Goal: Submit feedback/report problem

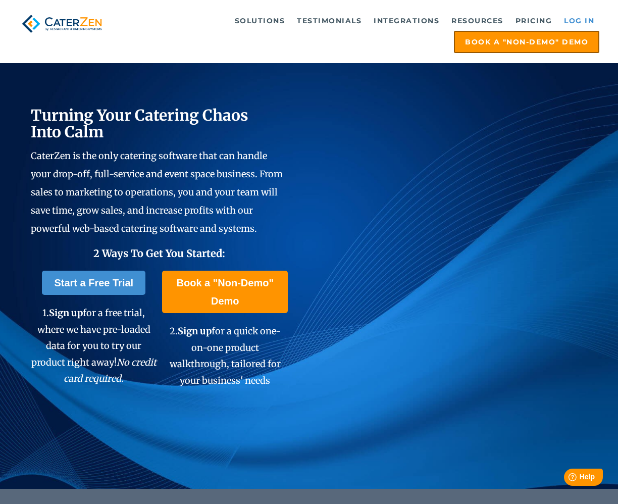
click at [574, 20] on link "Log in" at bounding box center [579, 21] width 40 height 20
click at [576, 20] on link "Log in" at bounding box center [579, 21] width 40 height 20
click at [570, 21] on link "Log in" at bounding box center [579, 21] width 40 height 20
click at [577, 21] on link "Log in" at bounding box center [579, 21] width 40 height 20
click at [576, 23] on link "Log in" at bounding box center [579, 21] width 40 height 20
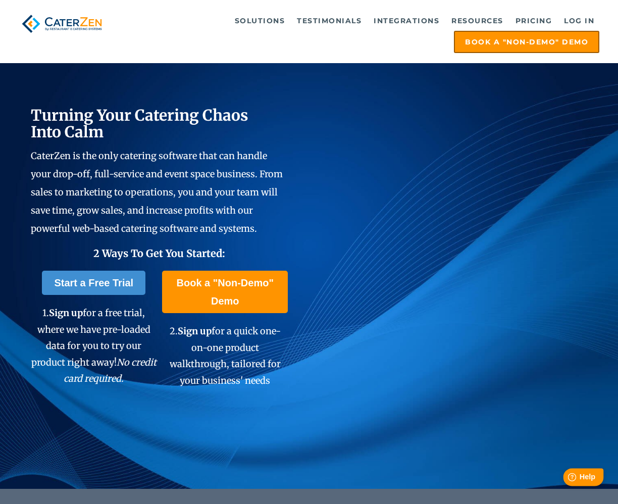
click at [587, 478] on span "Help" at bounding box center [587, 476] width 16 height 9
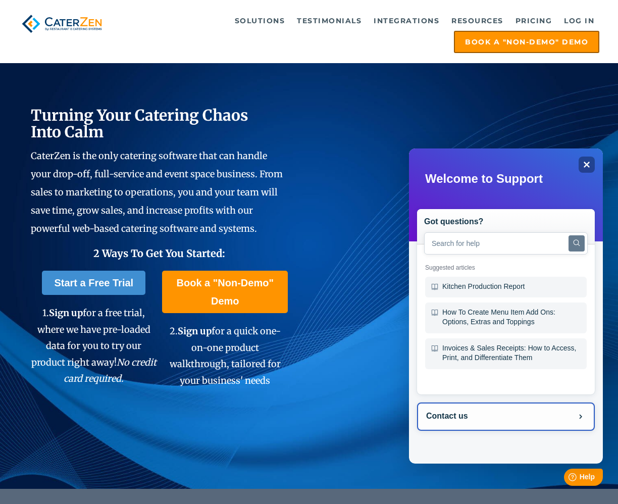
click at [494, 415] on button "Contact us" at bounding box center [506, 416] width 178 height 28
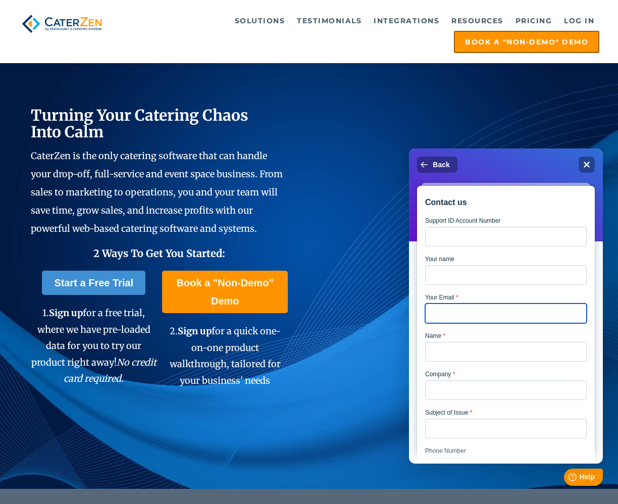
click at [457, 316] on input "Your Email *" at bounding box center [506, 313] width 162 height 20
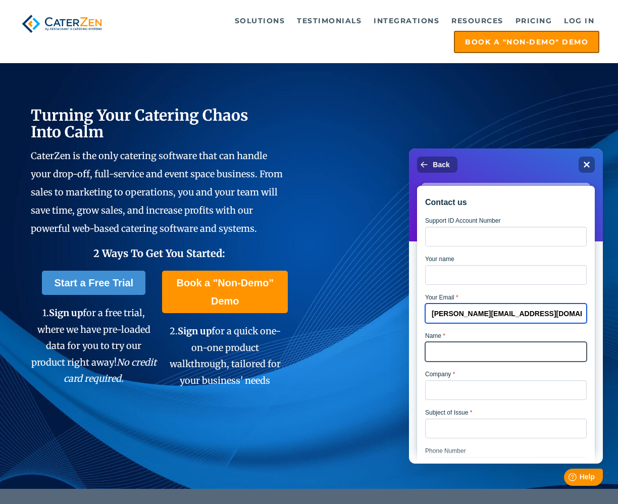
type input "[PERSON_NAME][EMAIL_ADDRESS][DOMAIN_NAME]"
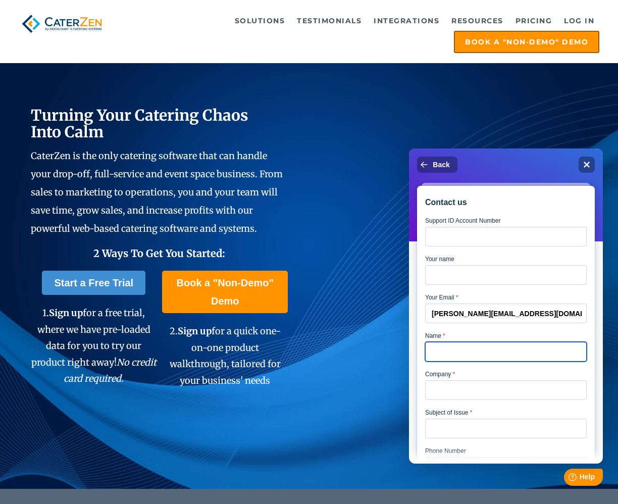
click at [434, 361] on input "Your name" at bounding box center [506, 352] width 162 height 20
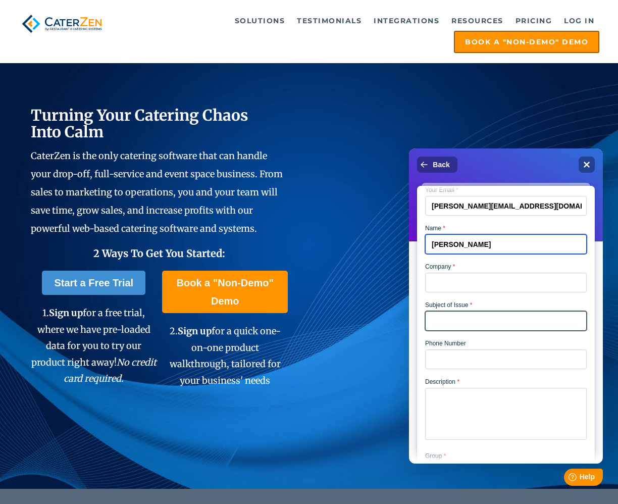
scroll to position [115, 0]
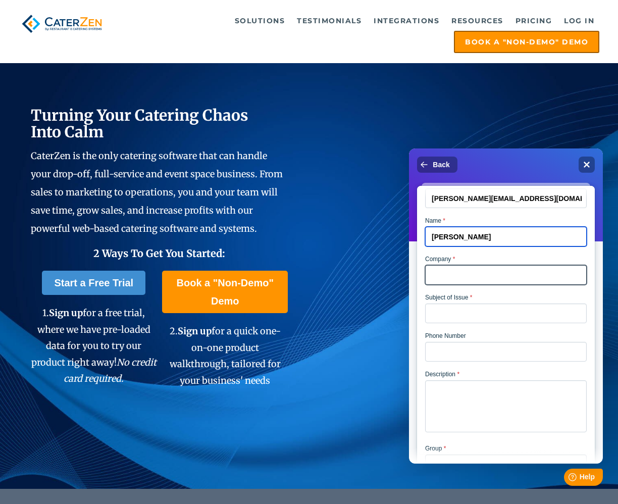
type input "[PERSON_NAME]"
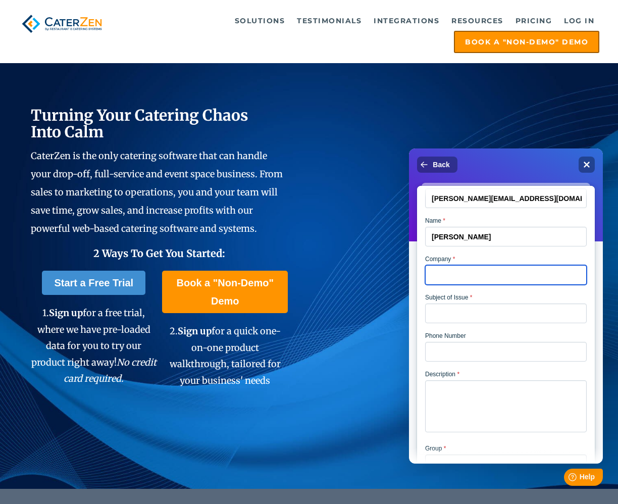
click at [480, 285] on input "Company *" at bounding box center [506, 275] width 162 height 20
click at [549, 279] on input "[PERSON_NAME] Delicatessen" at bounding box center [506, 275] width 162 height 20
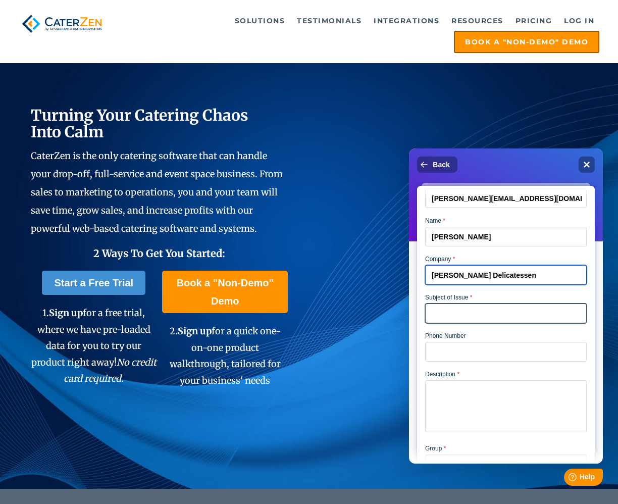
type input "[PERSON_NAME] Delicatessen"
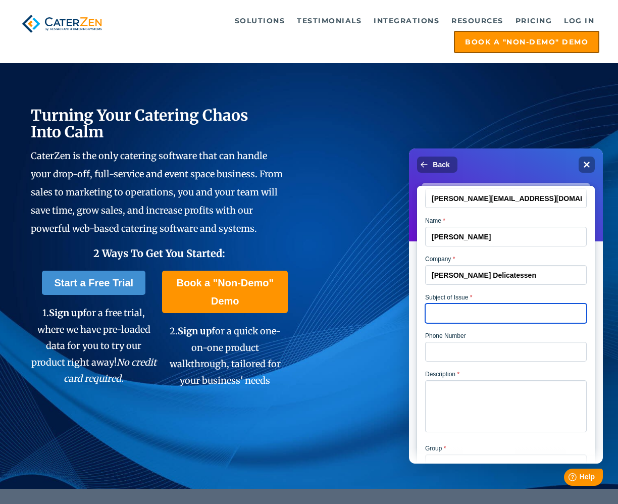
click at [487, 323] on input "Subject of Issue *" at bounding box center [506, 313] width 162 height 20
type input "Login/Dashboard Down"
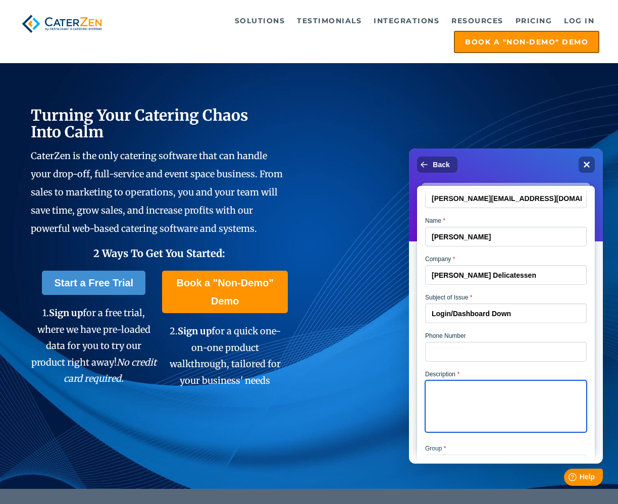
click at [480, 406] on textarea "Description *" at bounding box center [506, 406] width 162 height 52
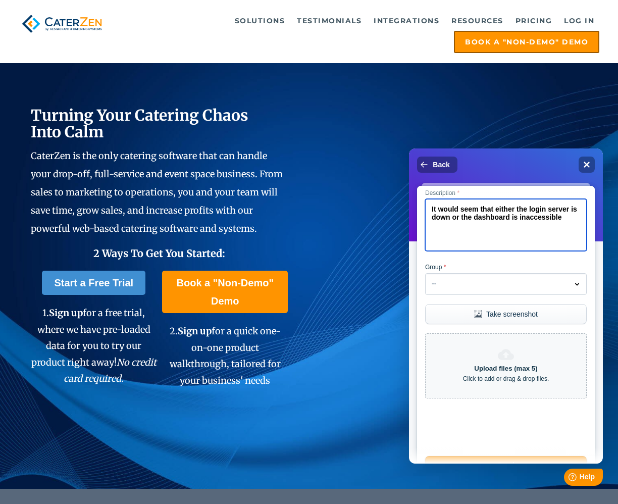
scroll to position [340, 0]
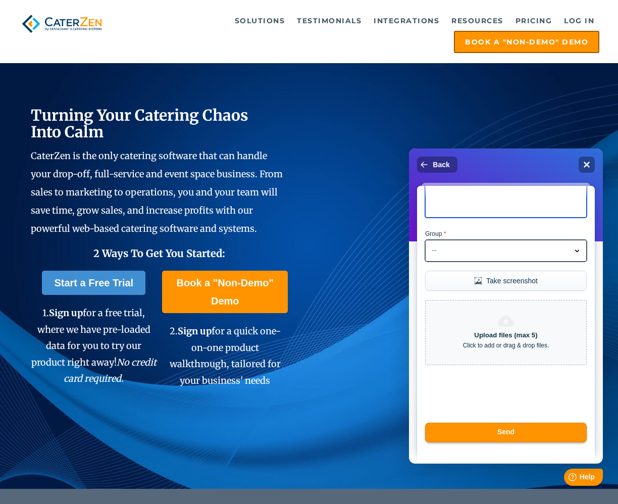
type textarea "It would seem that either the login server is down or the dashboard is inaccess…"
click at [572, 246] on icon "Dropdown arrow" at bounding box center [577, 251] width 10 height 10
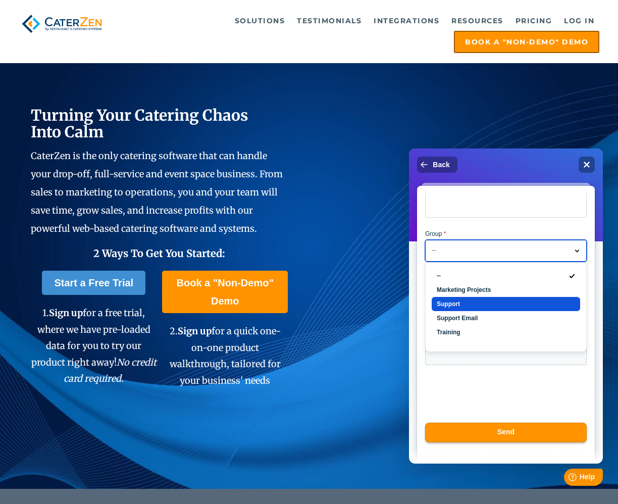
click at [494, 308] on li "Support" at bounding box center [506, 304] width 148 height 14
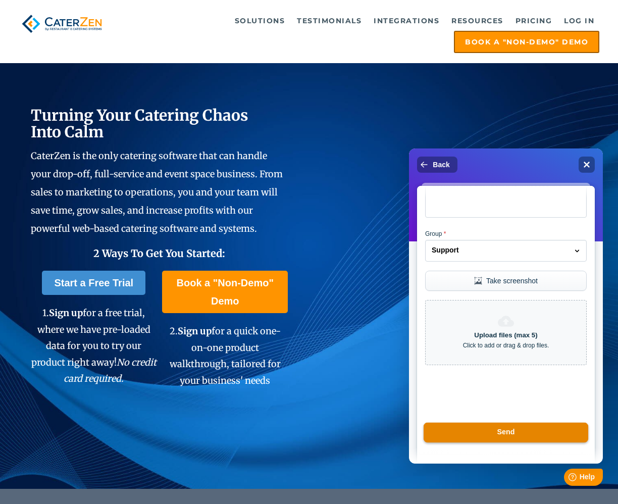
click at [542, 433] on button "Send" at bounding box center [506, 432] width 165 height 20
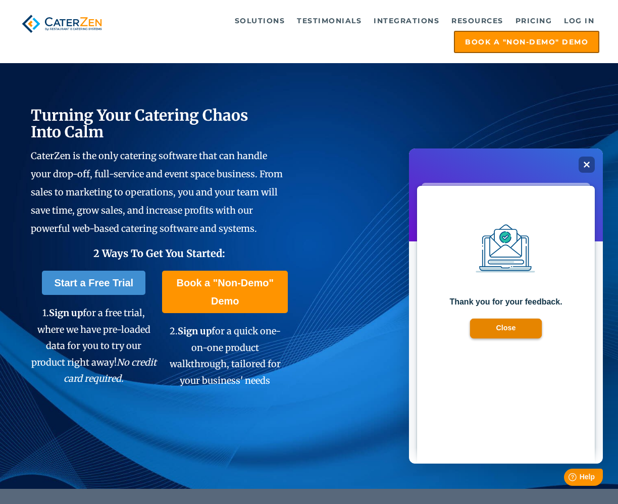
click at [510, 326] on button "Close" at bounding box center [506, 329] width 72 height 20
